Goal: Check status: Check status

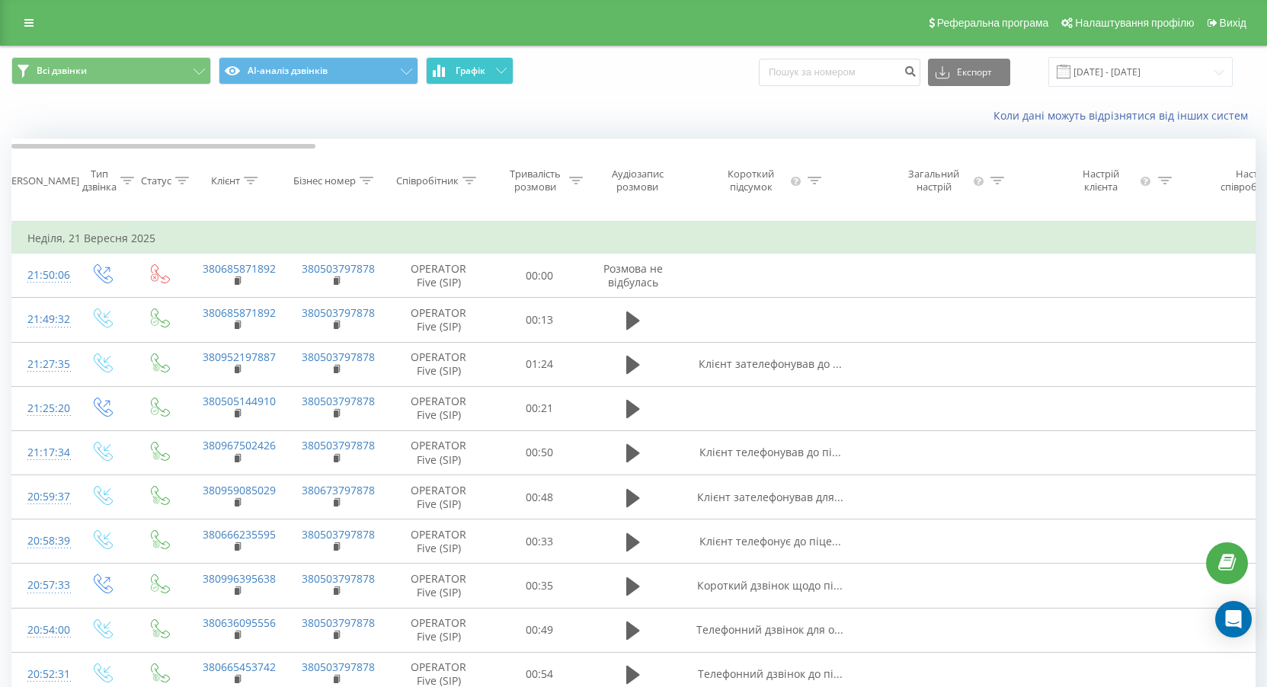
click at [474, 74] on span "Графік" at bounding box center [471, 71] width 30 height 11
drag, startPoint x: 474, startPoint y: 74, endPoint x: 483, endPoint y: 72, distance: 9.3
click at [476, 74] on span "Графік" at bounding box center [471, 71] width 30 height 11
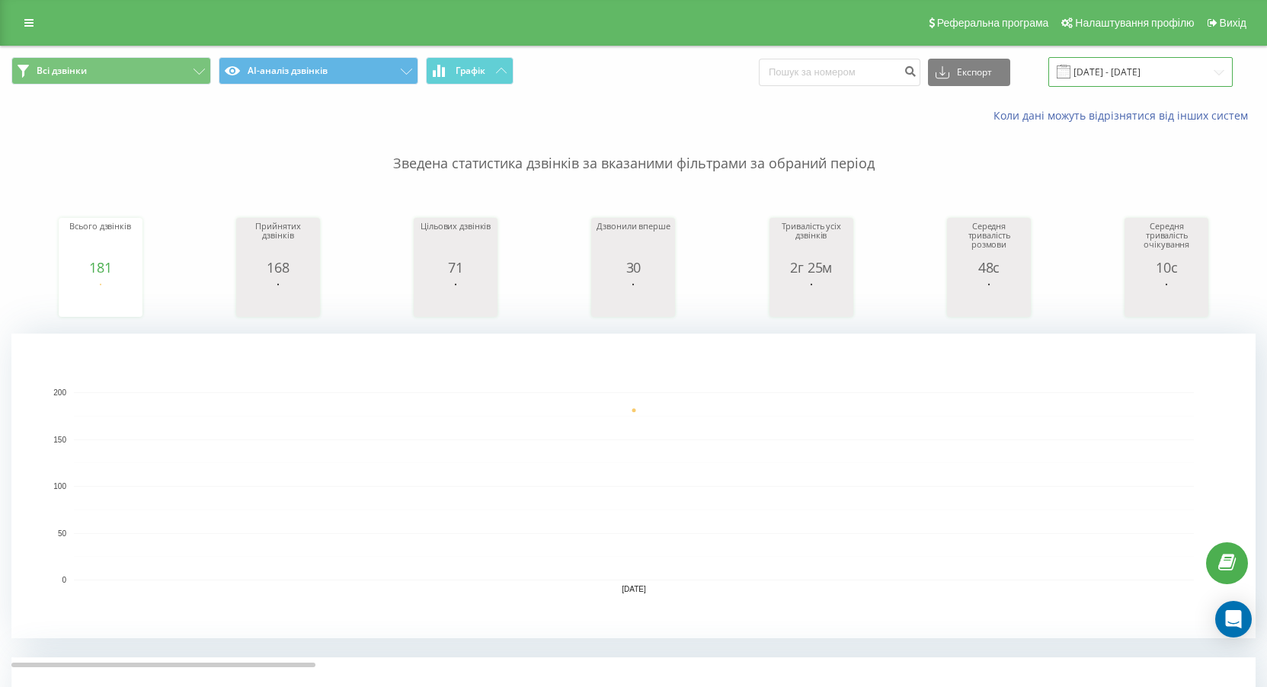
click at [1171, 80] on input "[DATE] - [DATE]" at bounding box center [1141, 72] width 184 height 30
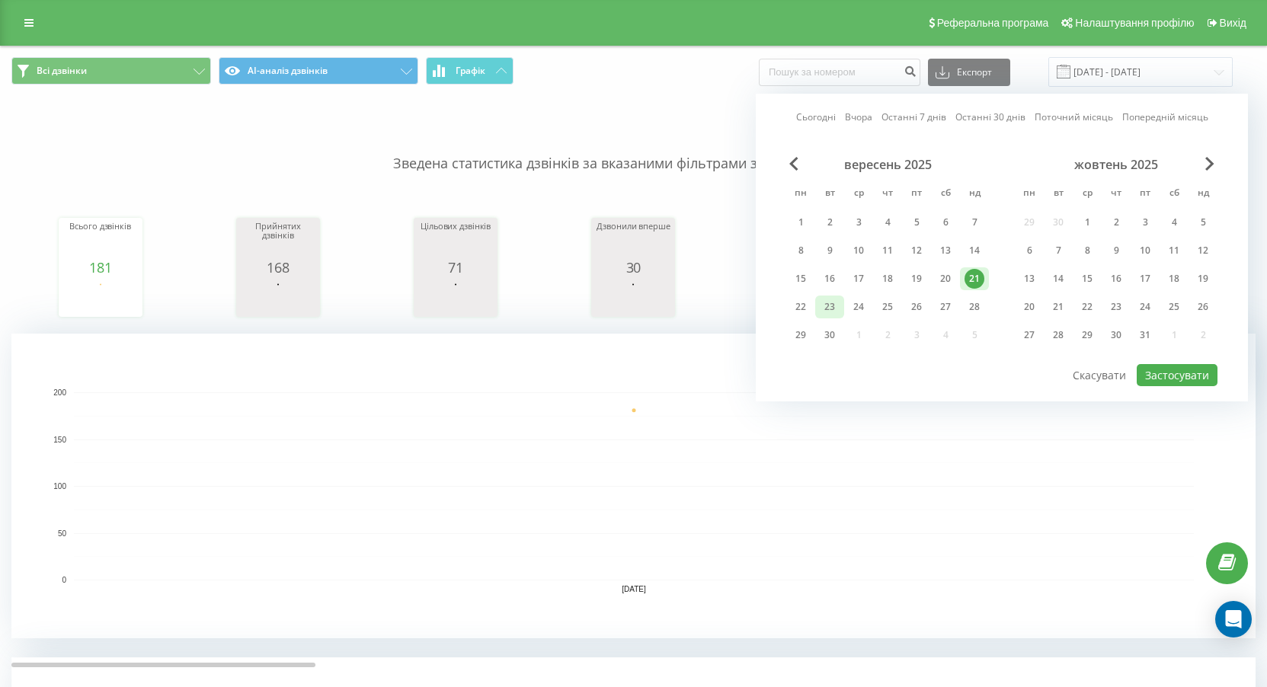
click at [825, 308] on div "23" at bounding box center [830, 307] width 20 height 20
click at [1177, 383] on button "Застосувати" at bounding box center [1177, 375] width 81 height 22
type input "[DATE] - [DATE]"
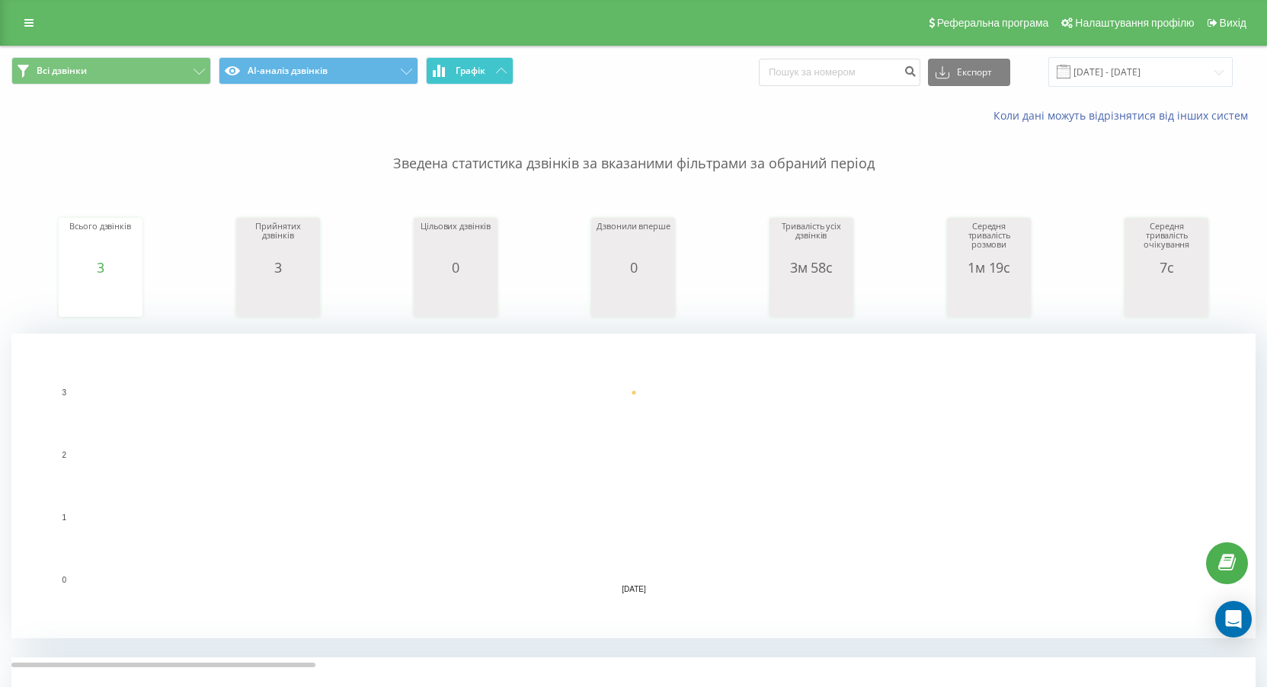
click at [463, 78] on button "Графік" at bounding box center [470, 70] width 88 height 27
click at [480, 80] on button "Графік" at bounding box center [470, 70] width 88 height 27
click at [481, 80] on button "Графік" at bounding box center [470, 70] width 88 height 27
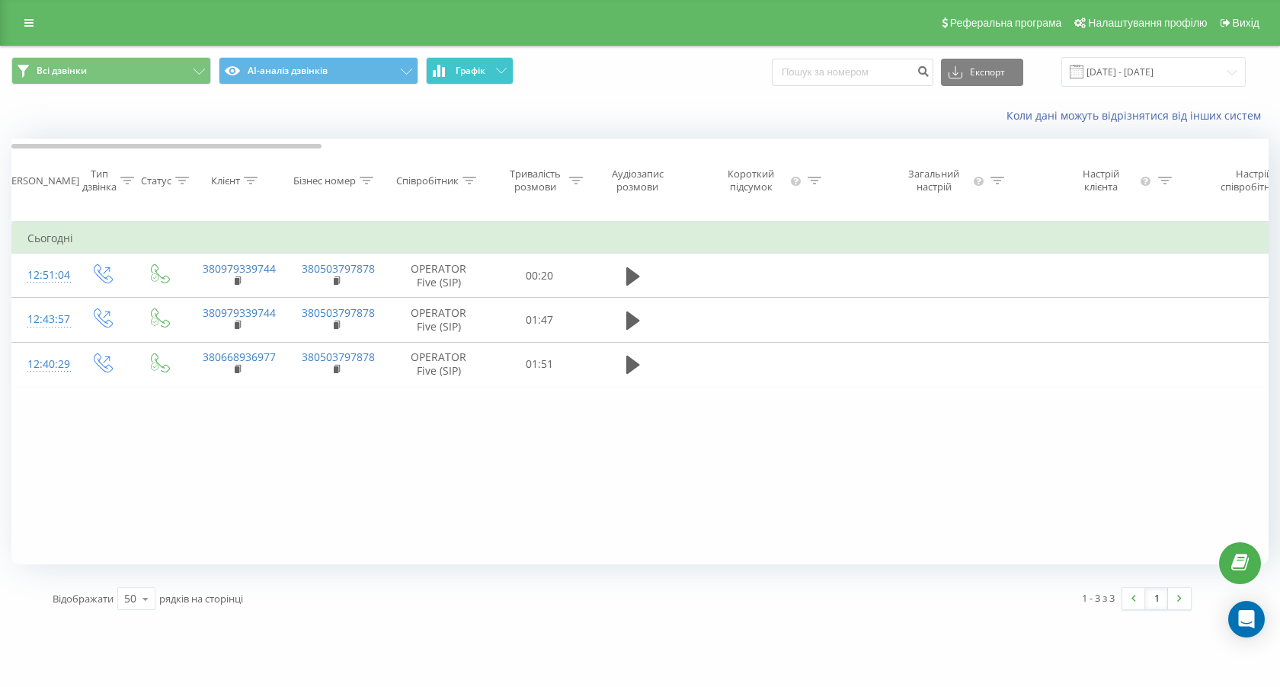
drag, startPoint x: 480, startPoint y: 78, endPoint x: 476, endPoint y: 111, distance: 33.0
click at [479, 78] on button "Графік" at bounding box center [470, 70] width 88 height 27
